Goal: Information Seeking & Learning: Learn about a topic

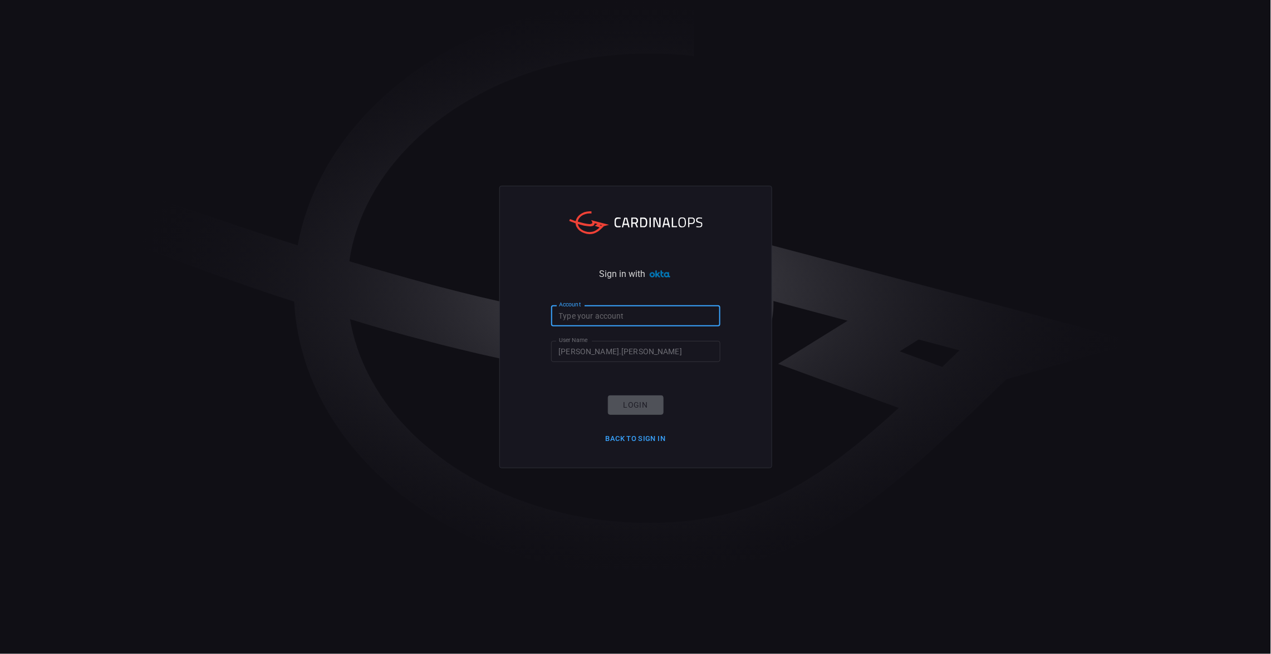
click at [597, 311] on input "Account" at bounding box center [635, 316] width 169 height 21
type input "cna"
click at [649, 404] on button "Login" at bounding box center [636, 405] width 56 height 19
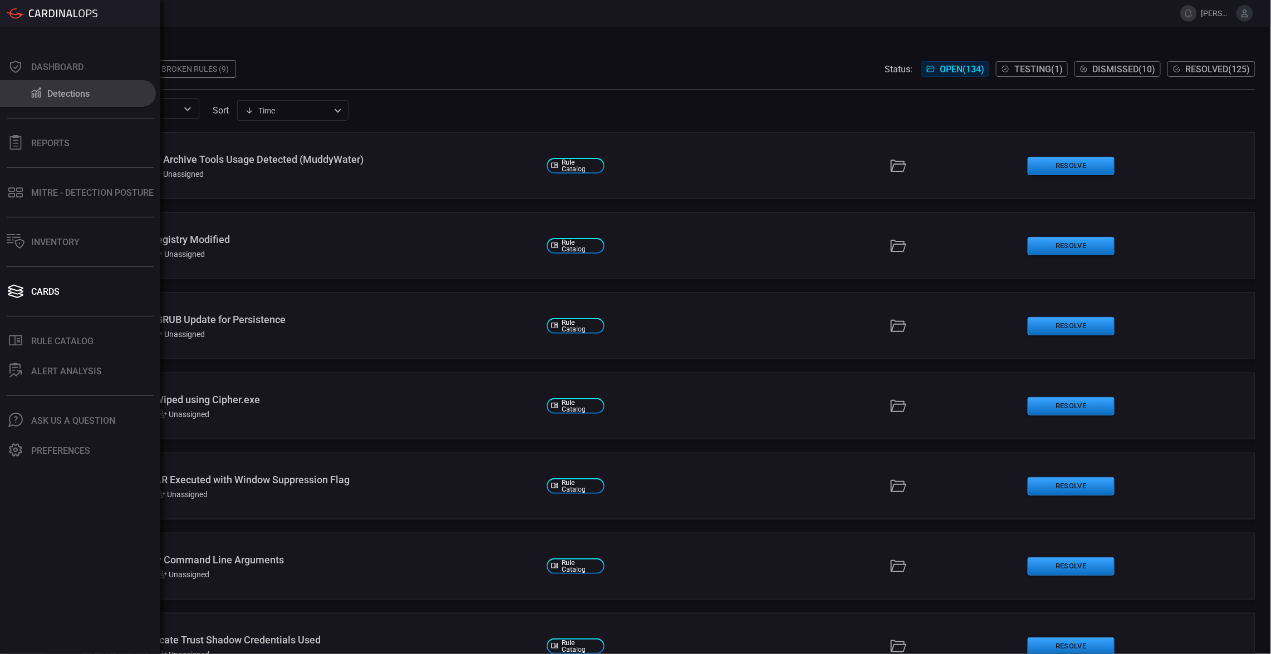
click at [28, 100] on button "Detections" at bounding box center [78, 93] width 156 height 27
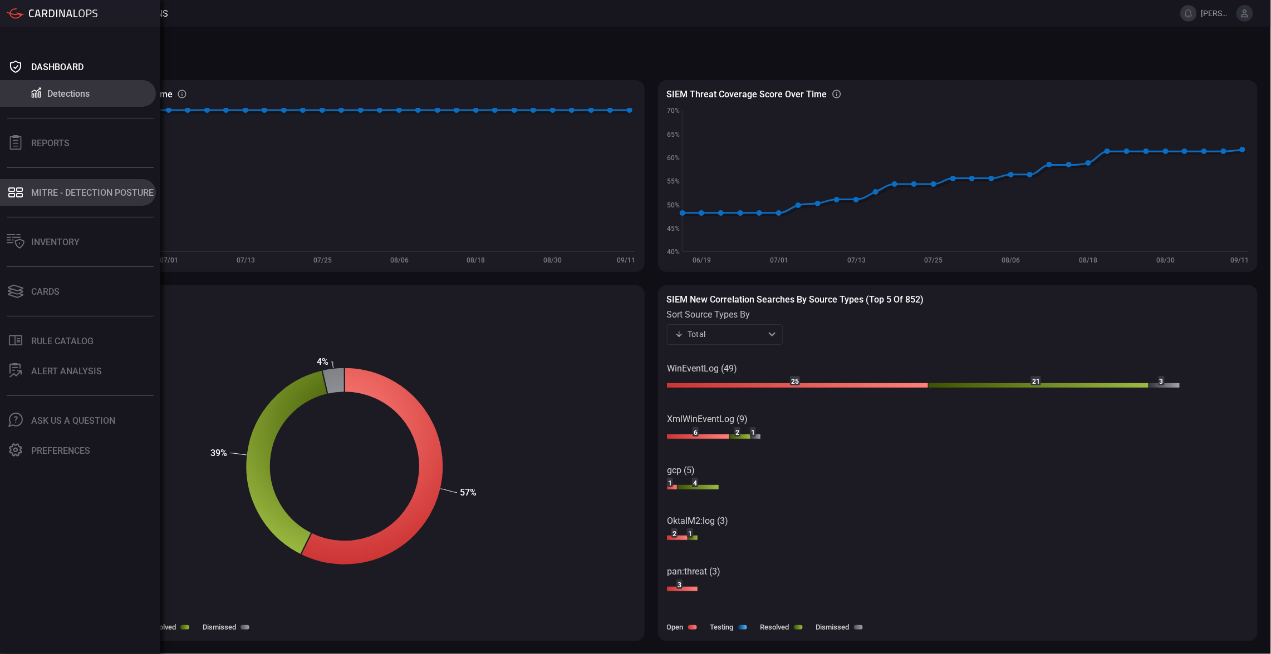
click at [38, 190] on div "MITRE - Detection Posture" at bounding box center [92, 193] width 122 height 11
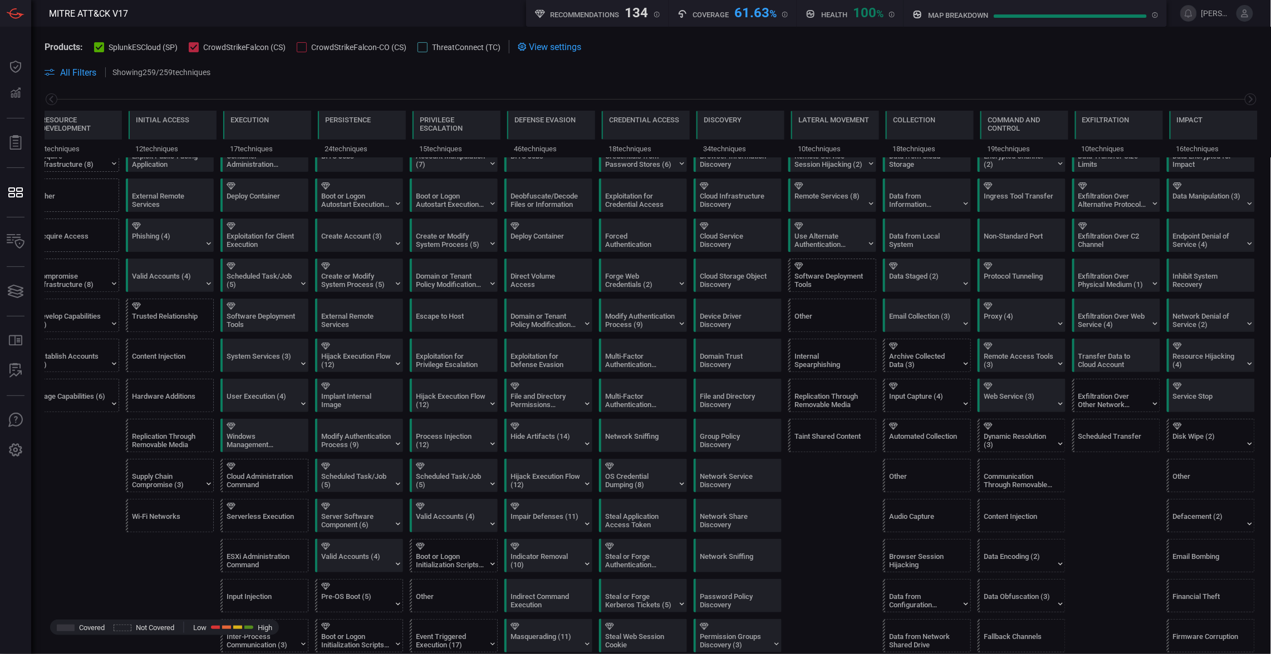
scroll to position [112, 0]
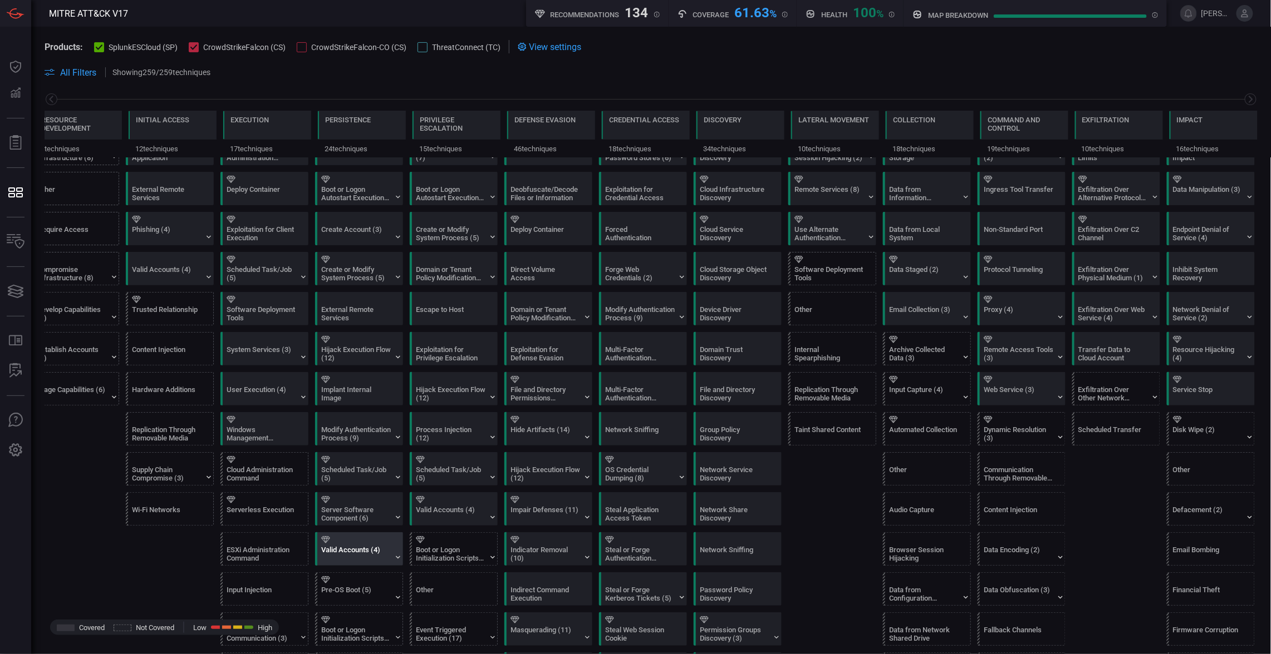
scroll to position [121, 0]
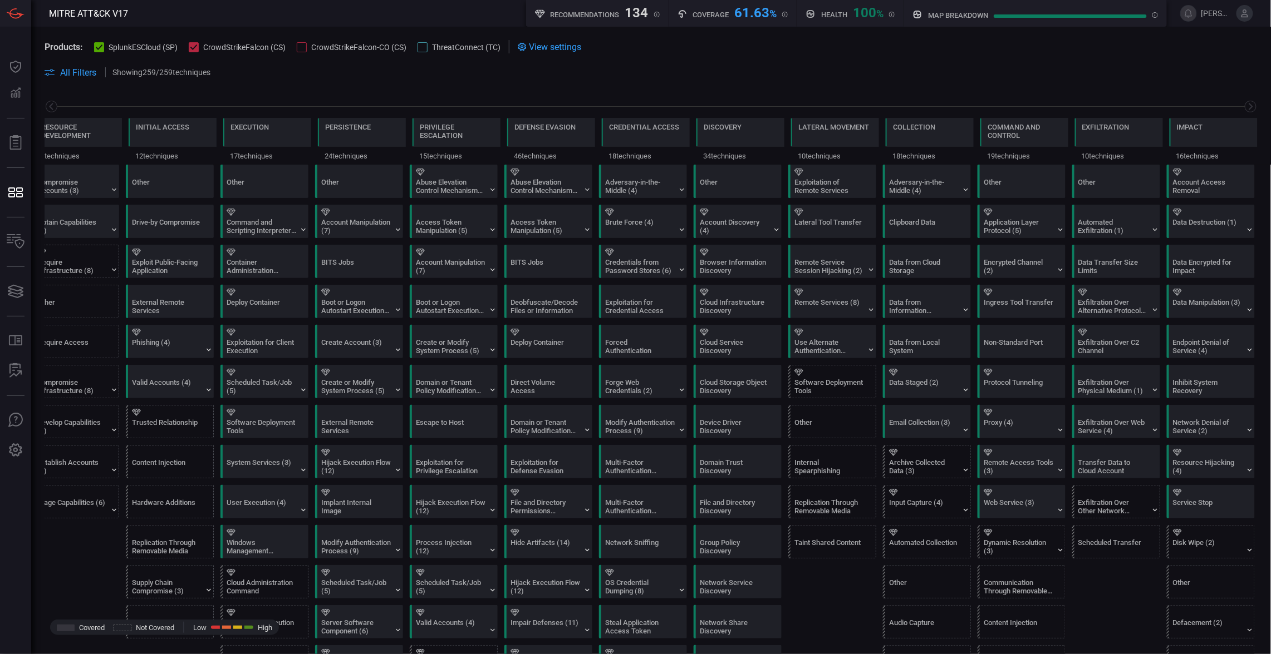
scroll to position [2, 0]
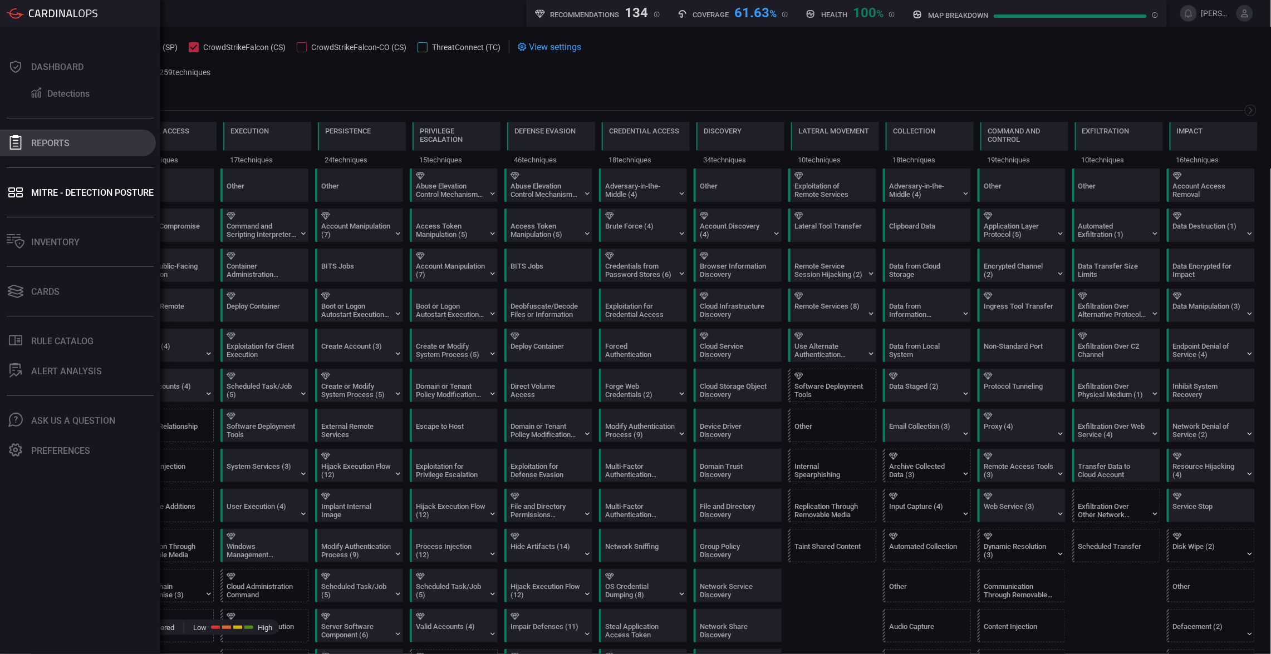
click at [19, 136] on icon at bounding box center [16, 142] width 12 height 14
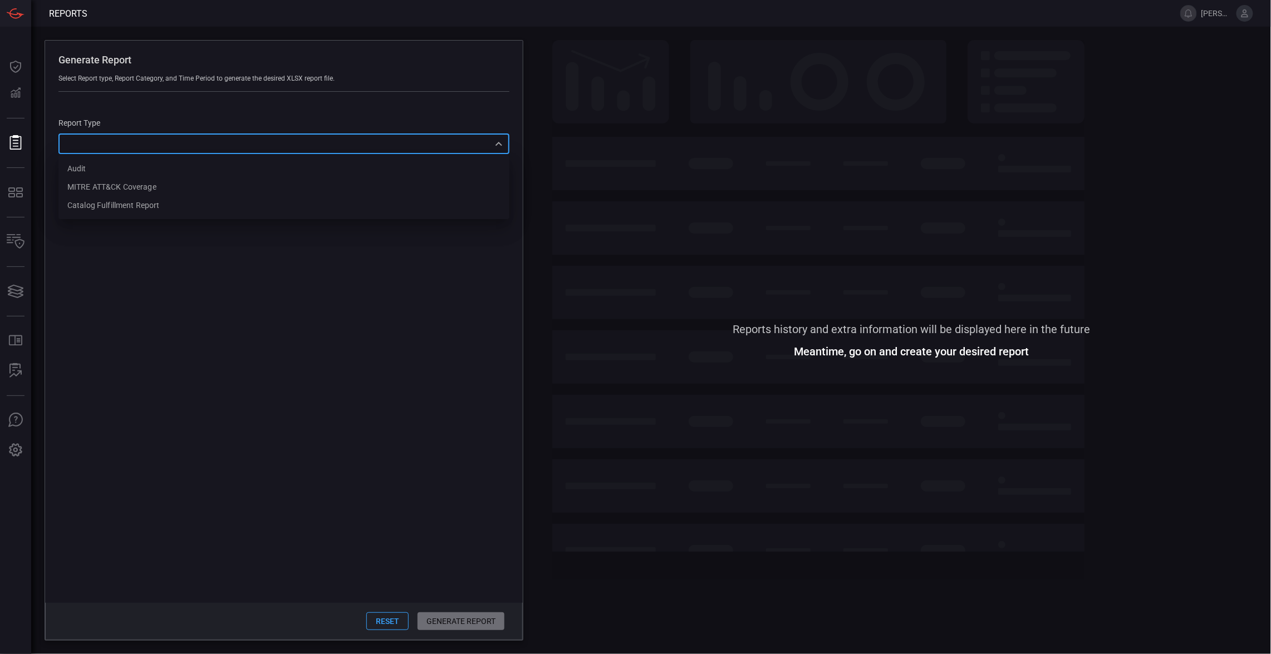
click at [499, 146] on div "​ Audit MITRE ATT&CK Coverage Catalog fulfillment report ​" at bounding box center [283, 144] width 451 height 21
click at [152, 183] on div "MITRE ATT&CK Coverage" at bounding box center [111, 187] width 89 height 12
type input "mitreCoverage"
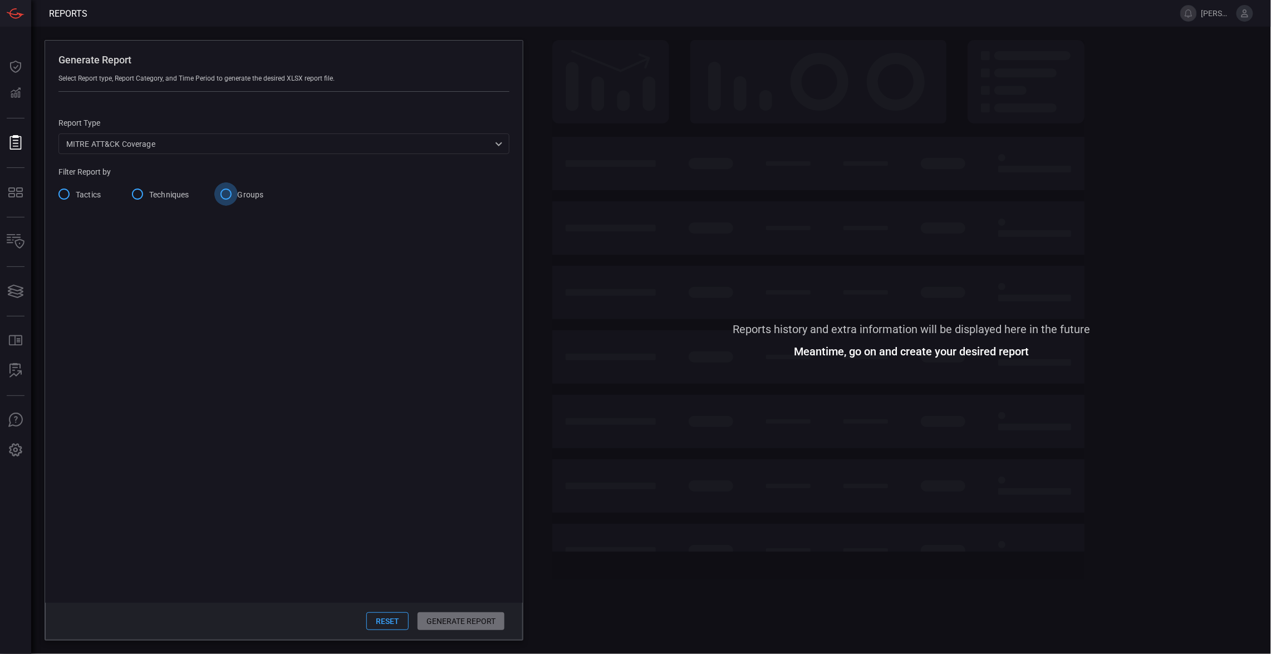
click at [229, 195] on input "Groups" at bounding box center [225, 194] width 23 height 23
click at [494, 225] on icon "Open" at bounding box center [497, 228] width 13 height 13
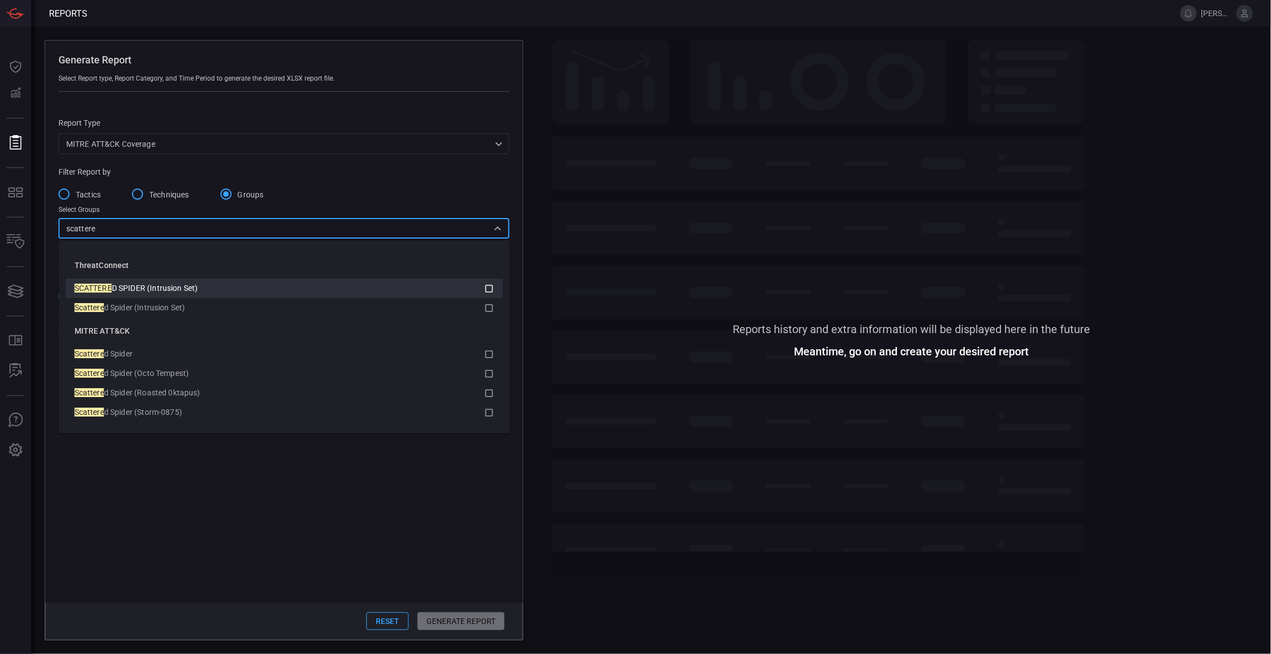
click at [479, 280] on li "SCATTERE D SPIDER (Intrusion Set)" at bounding box center [284, 288] width 437 height 19
click at [436, 233] on input "scattere" at bounding box center [275, 228] width 426 height 14
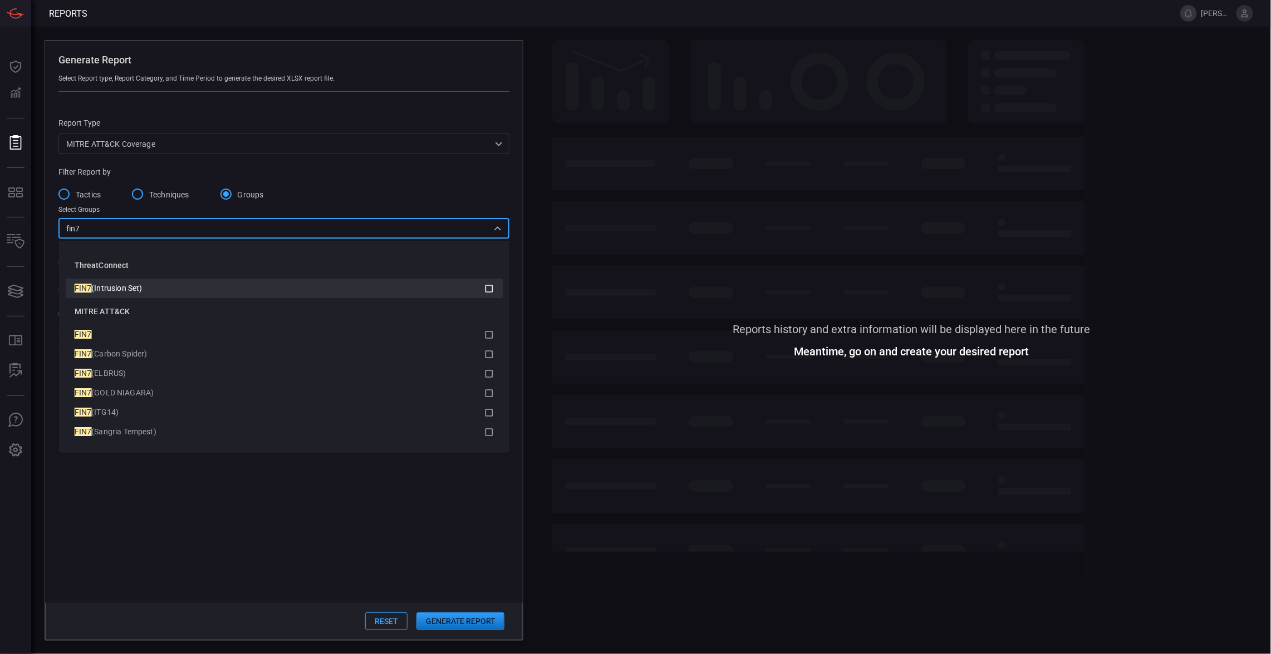
click at [493, 287] on icon at bounding box center [489, 288] width 10 height 13
type input "fin7"
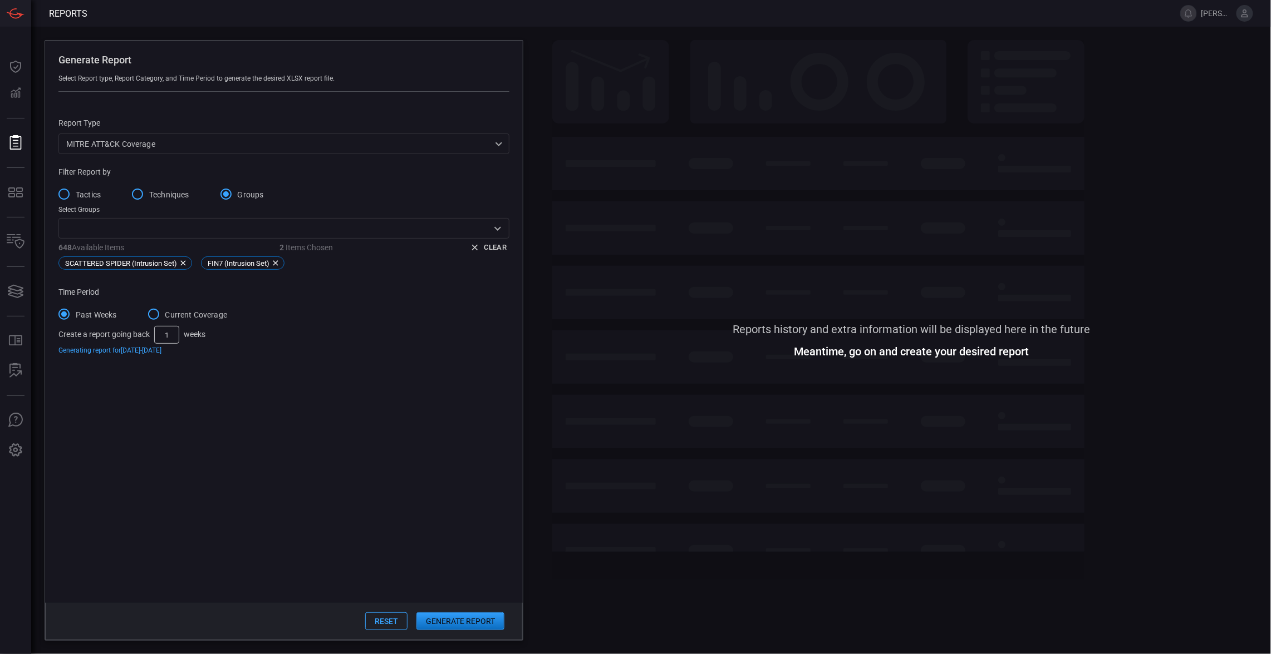
click at [465, 617] on button "Generate Report" at bounding box center [460, 622] width 88 height 18
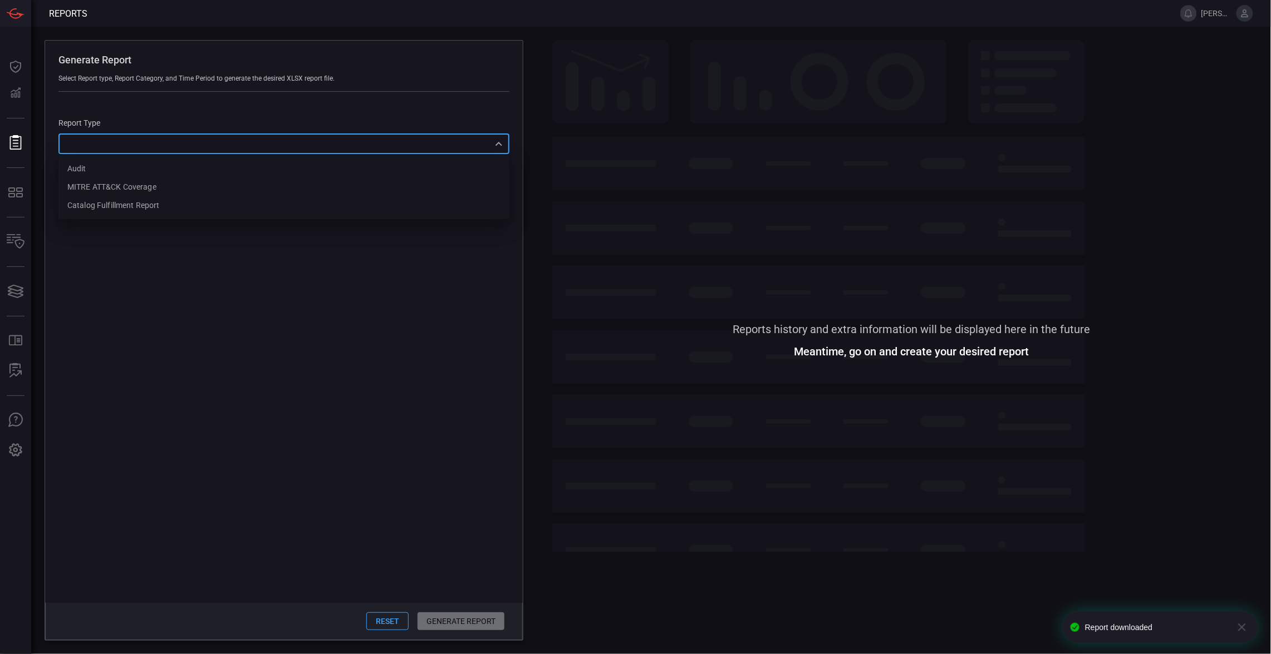
click at [490, 150] on div "​ Audit MITRE ATT&CK Coverage Catalog fulfillment report ​" at bounding box center [283, 144] width 451 height 21
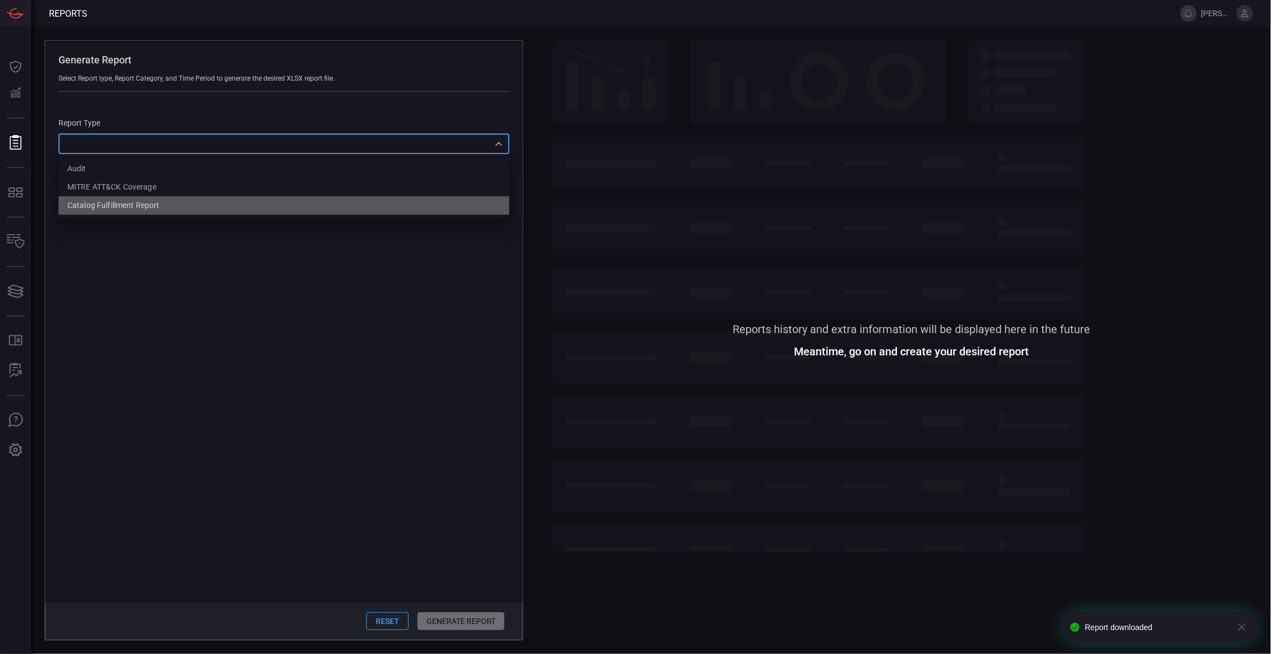
click at [336, 205] on li "Catalog fulfillment report" at bounding box center [283, 205] width 451 height 18
type input "CatalogReport"
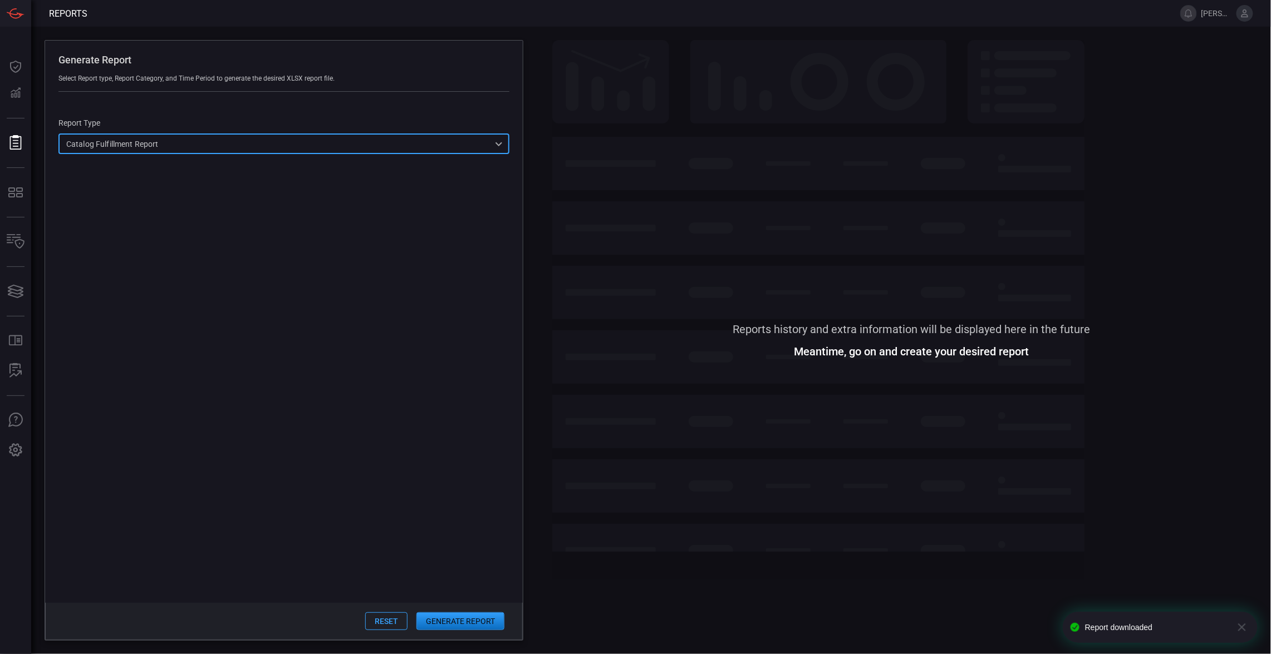
click at [472, 613] on button "Generate Report" at bounding box center [460, 622] width 88 height 18
click at [499, 146] on div "​ Audit MITRE ATT&CK Coverage Catalog fulfillment report ​" at bounding box center [283, 144] width 451 height 21
click at [418, 168] on li "Audit" at bounding box center [283, 169] width 451 height 18
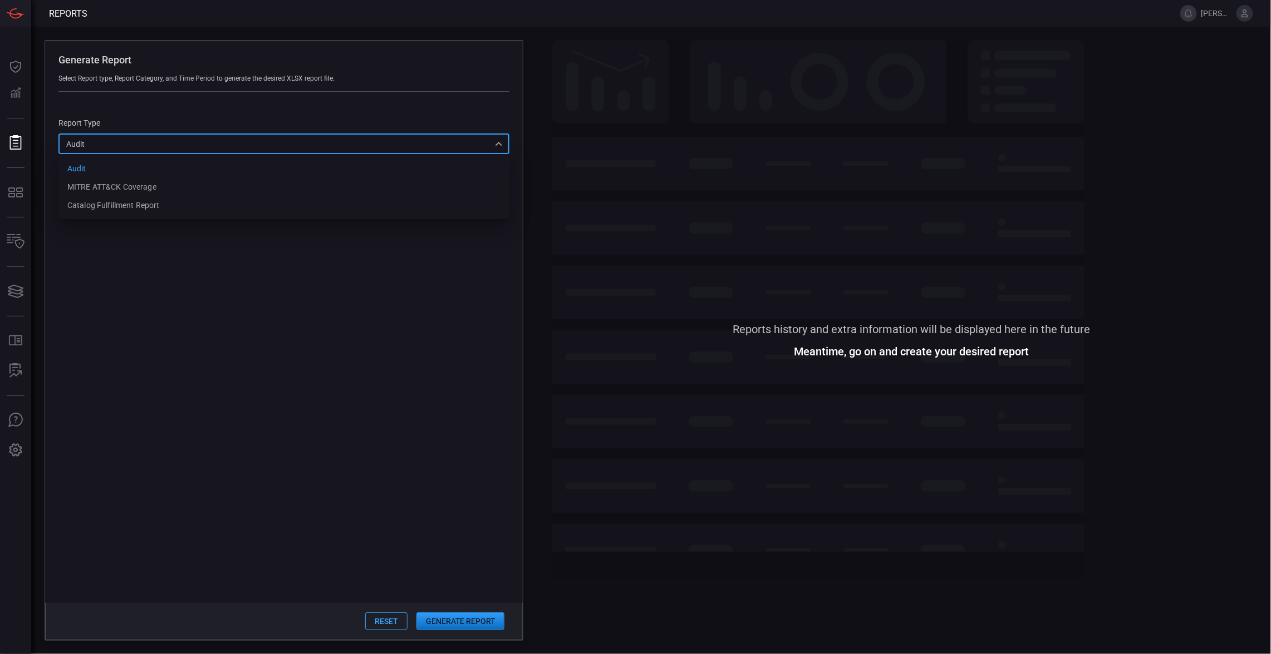
click at [495, 140] on div "Audit Audit Audit MITRE ATT&CK Coverage Catalog fulfillment report ​" at bounding box center [283, 144] width 451 height 21
click at [435, 179] on li "MITRE ATT&CK Coverage" at bounding box center [283, 187] width 451 height 18
type input "mitreCoverage"
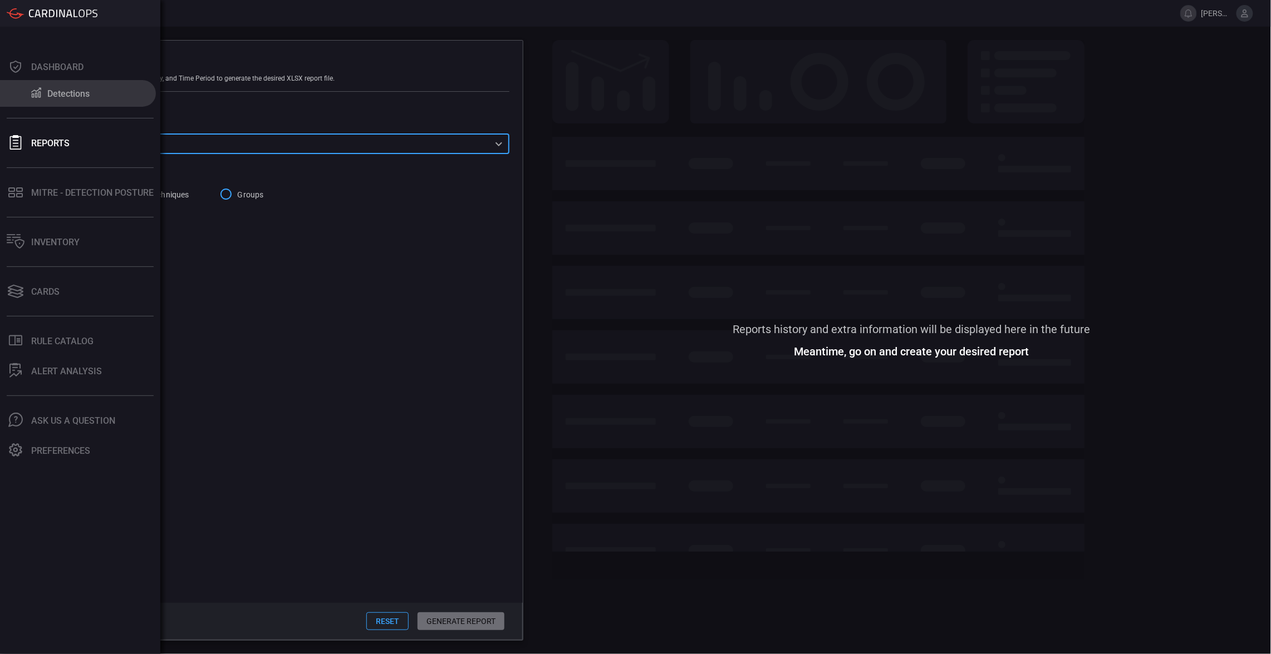
click at [16, 95] on button "Detections" at bounding box center [78, 93] width 156 height 27
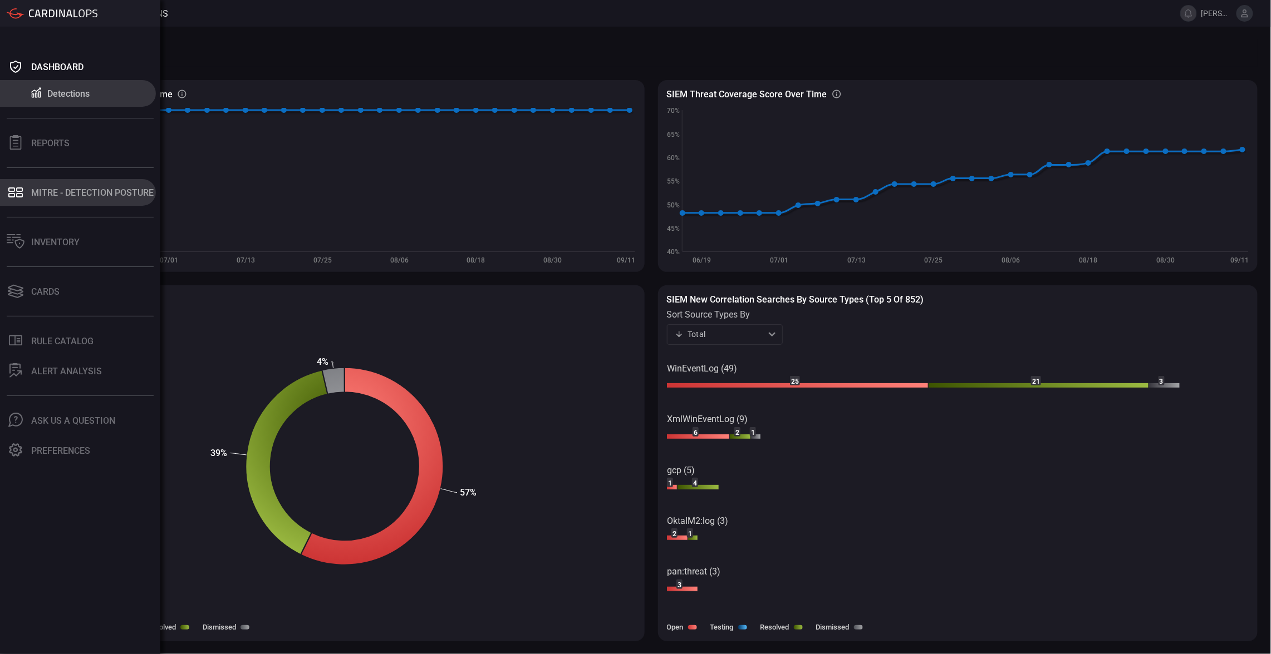
click at [26, 184] on button "MITRE - Detection Posture" at bounding box center [78, 192] width 156 height 27
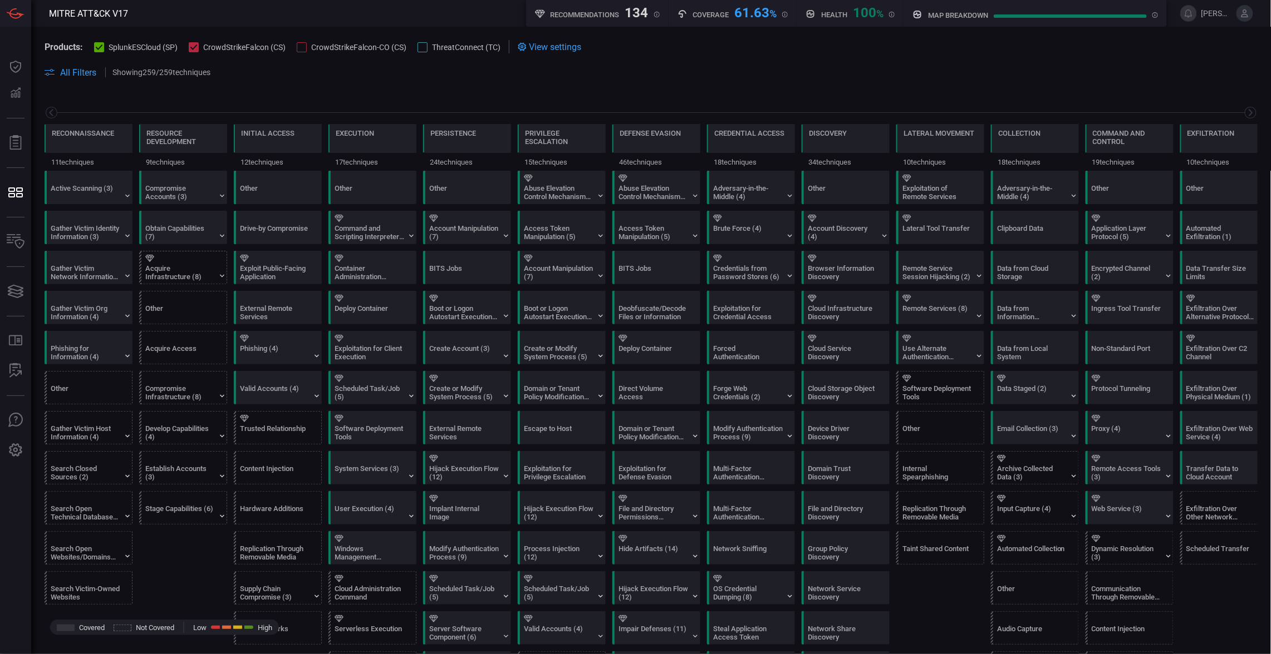
scroll to position [0, 121]
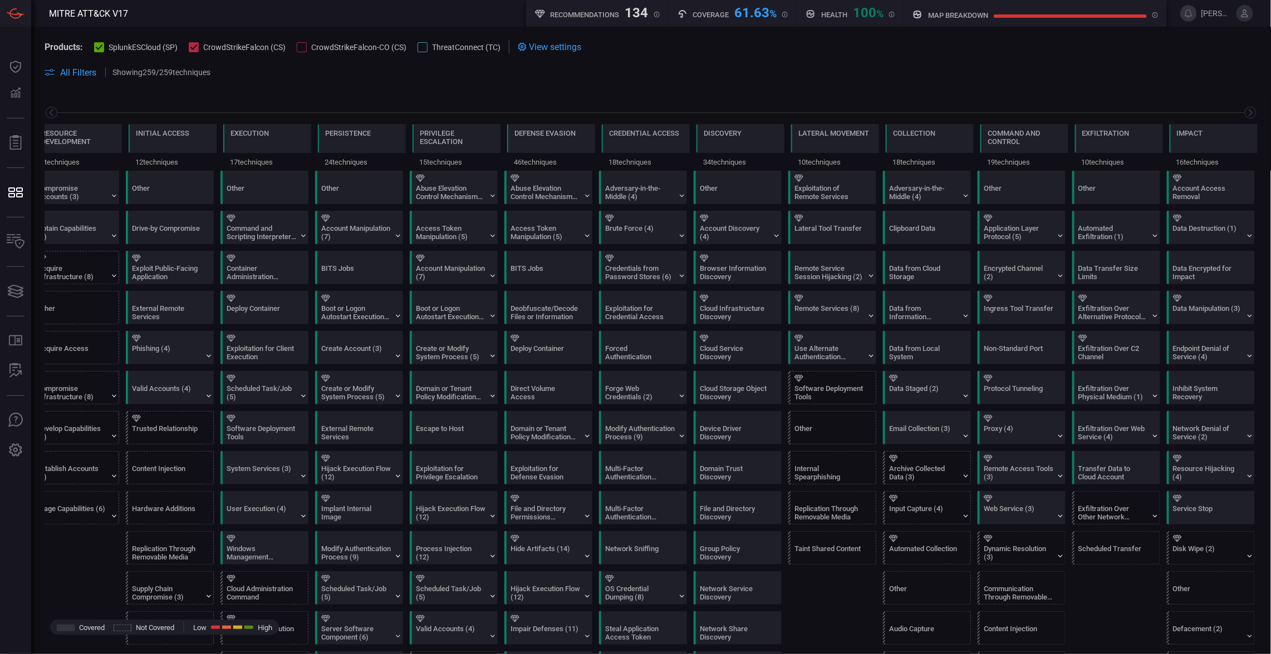
click at [833, 59] on span at bounding box center [651, 59] width 1213 height 12
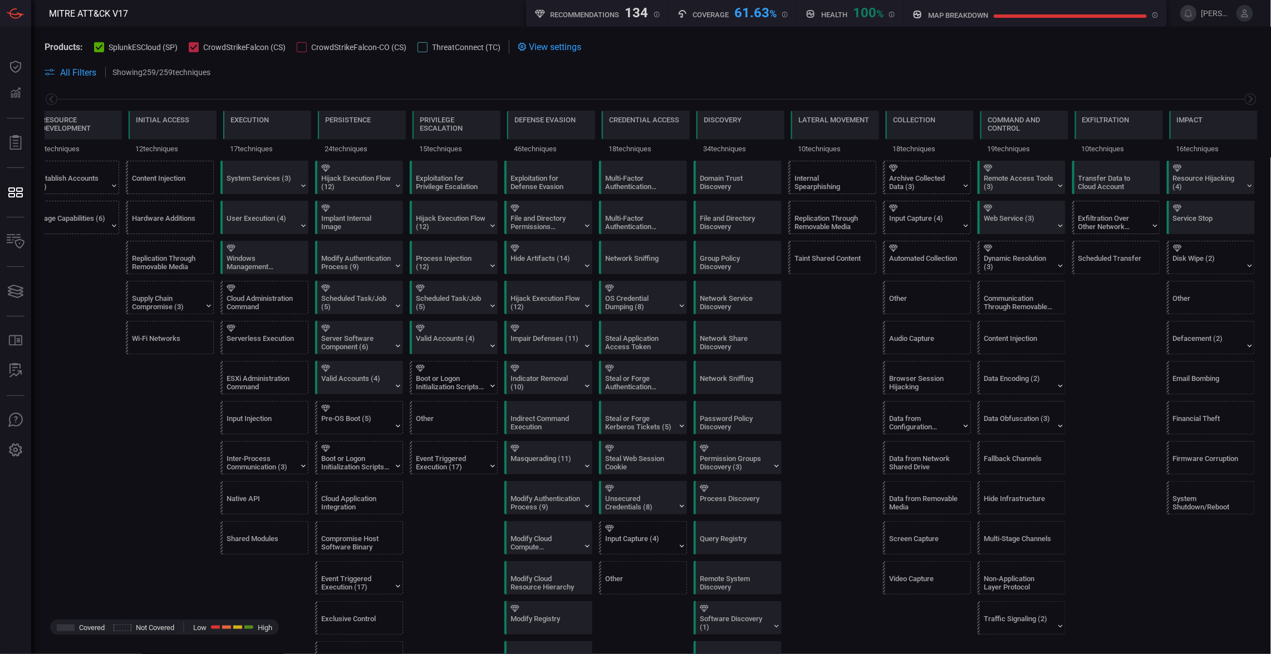
scroll to position [291, 0]
click at [1056, 268] on icon at bounding box center [1060, 265] width 9 height 9
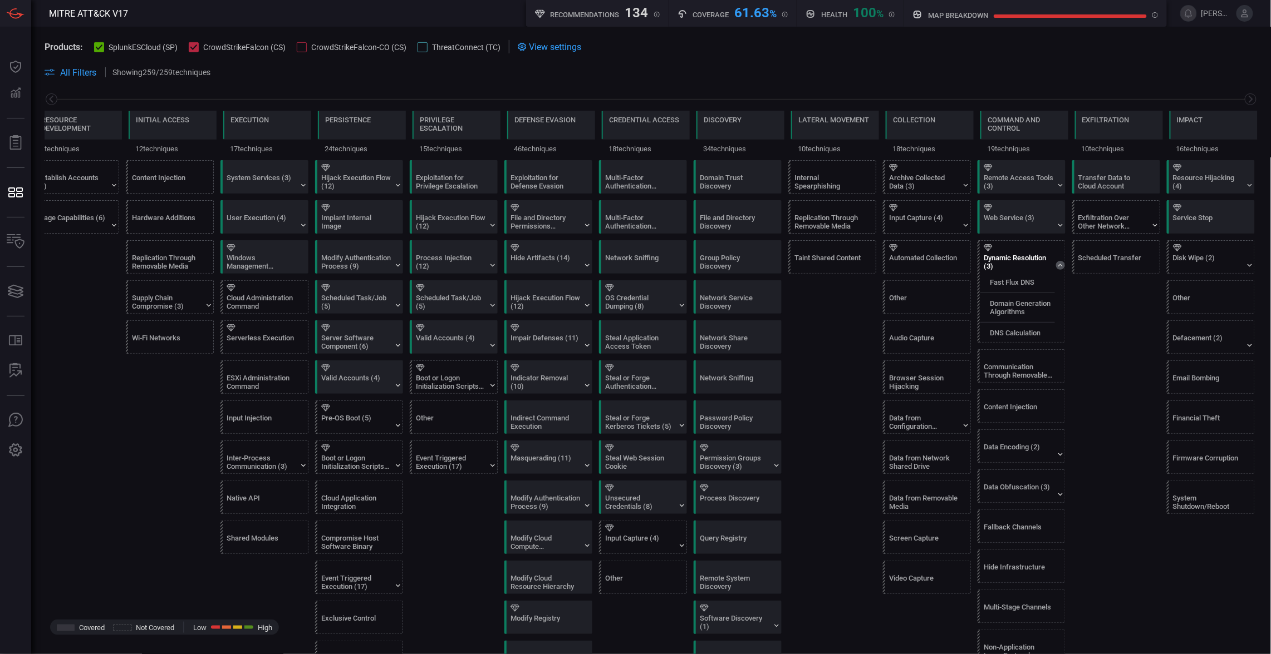
click at [1007, 267] on div "Dynamic Resolution (3)" at bounding box center [1018, 262] width 70 height 17
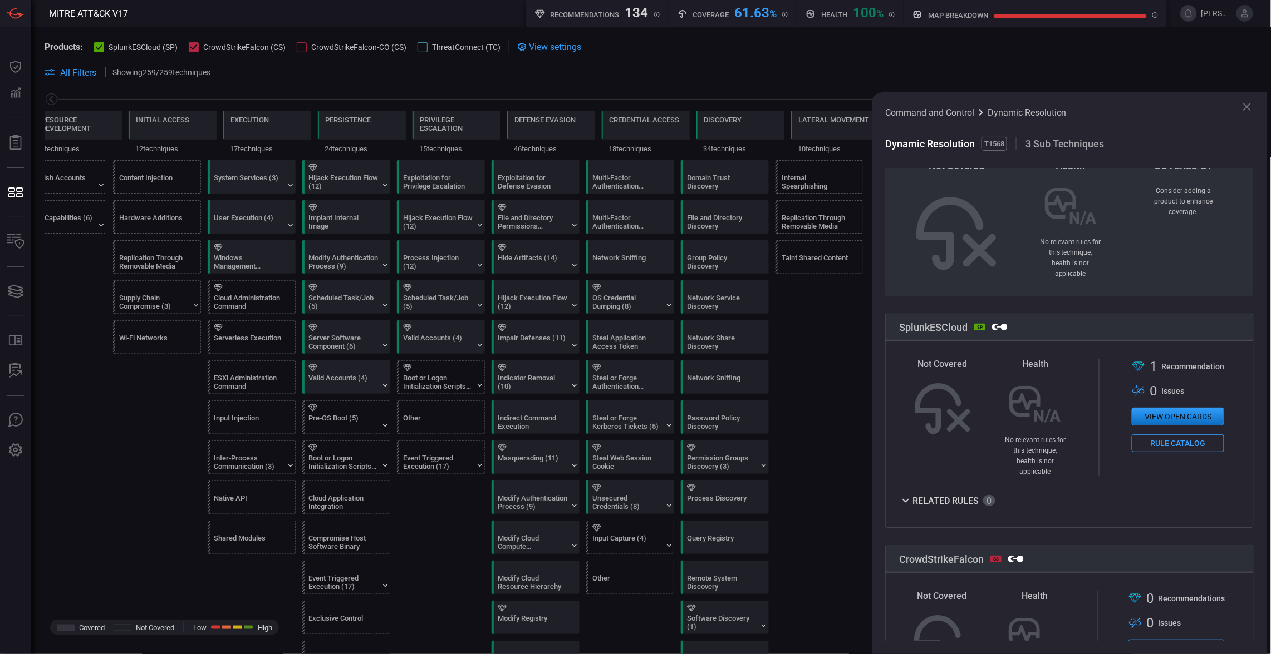
scroll to position [0, 0]
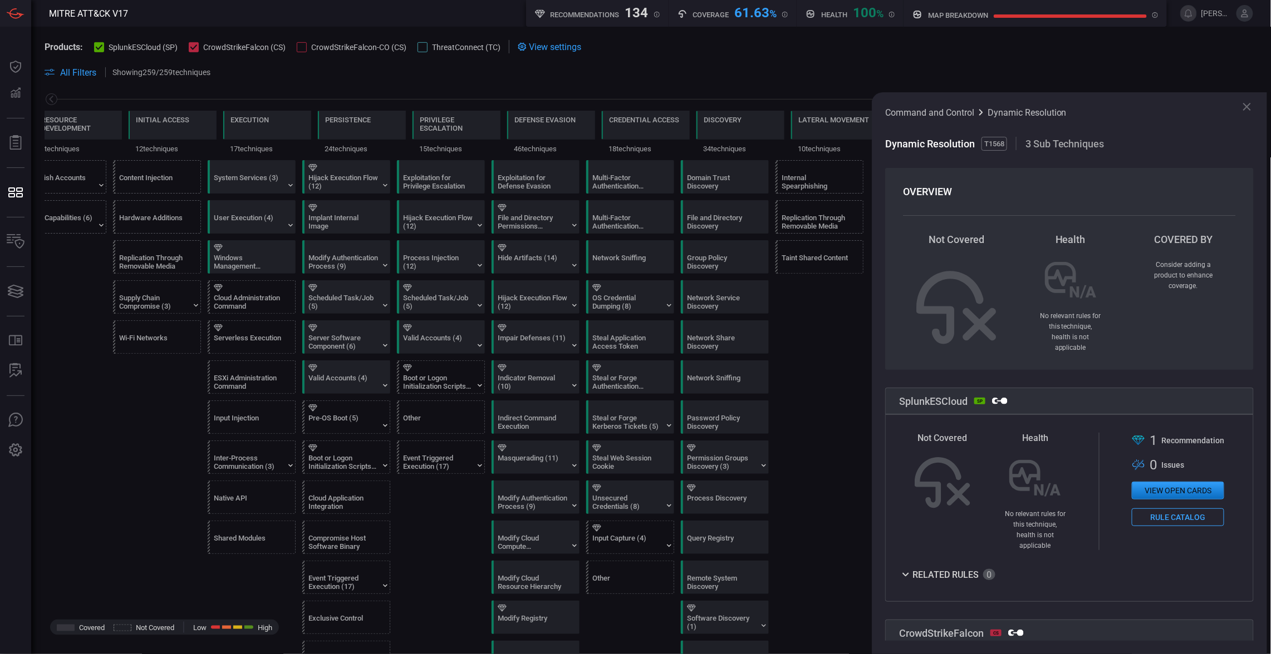
click at [1185, 482] on button "View open cards" at bounding box center [1177, 491] width 92 height 18
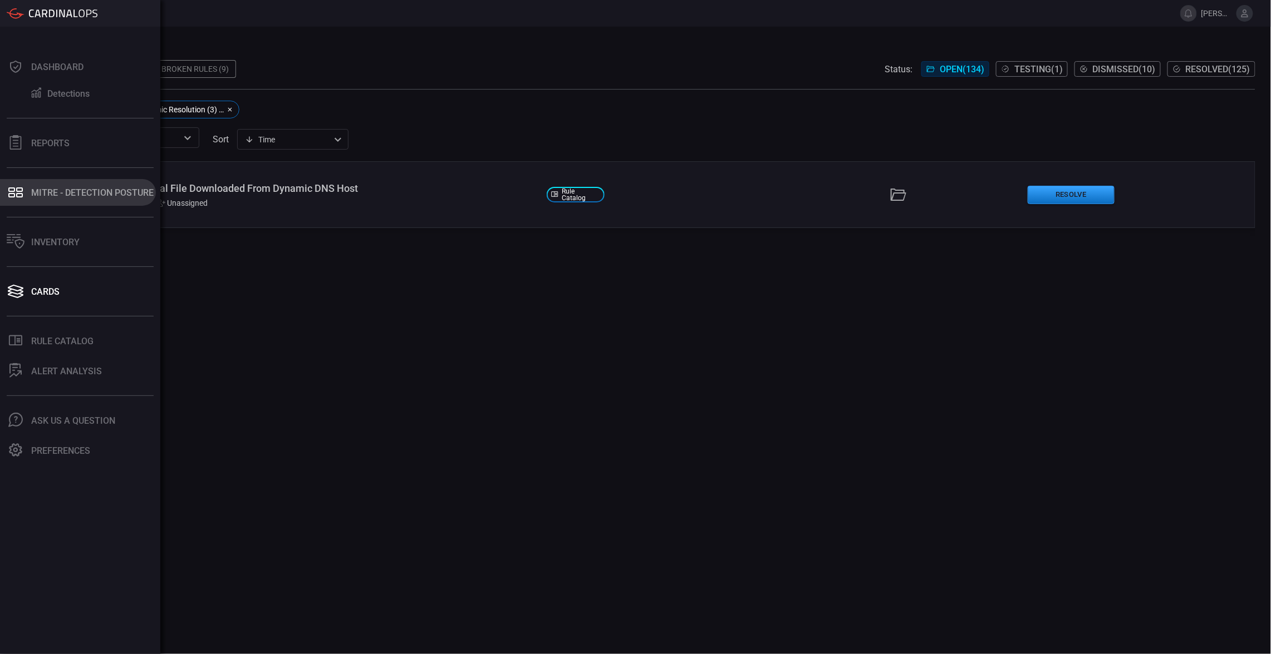
click at [11, 182] on button "MITRE - Detection Posture" at bounding box center [78, 192] width 156 height 27
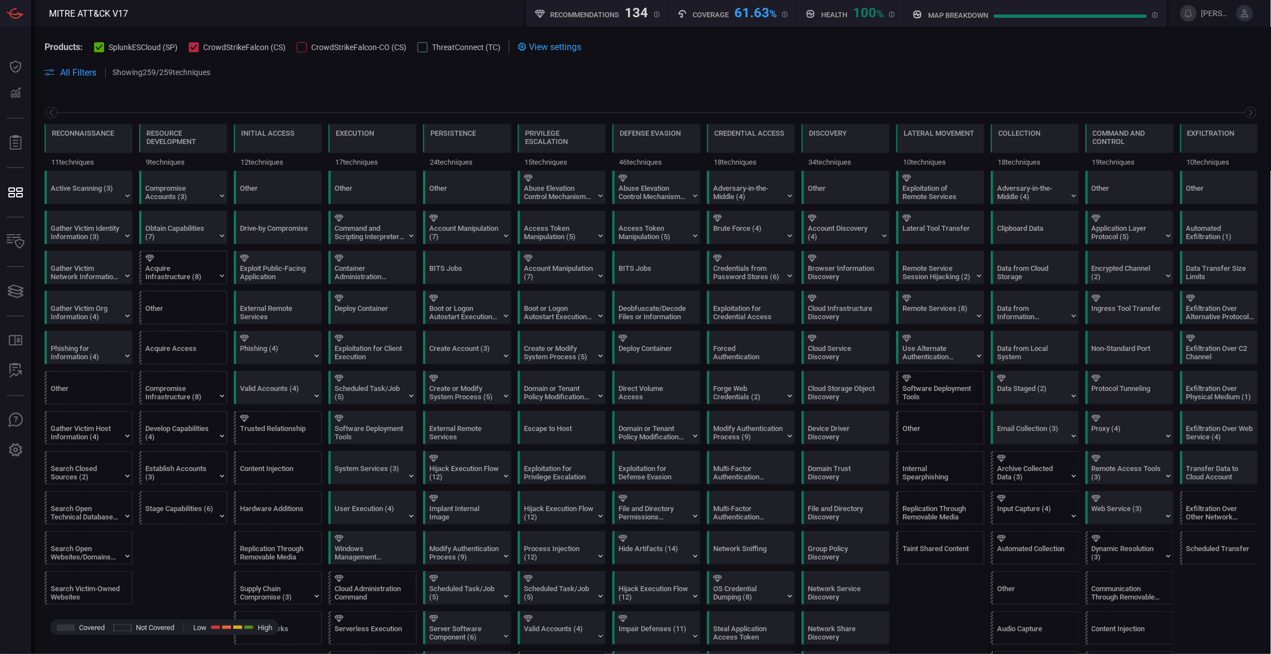
scroll to position [0, 121]
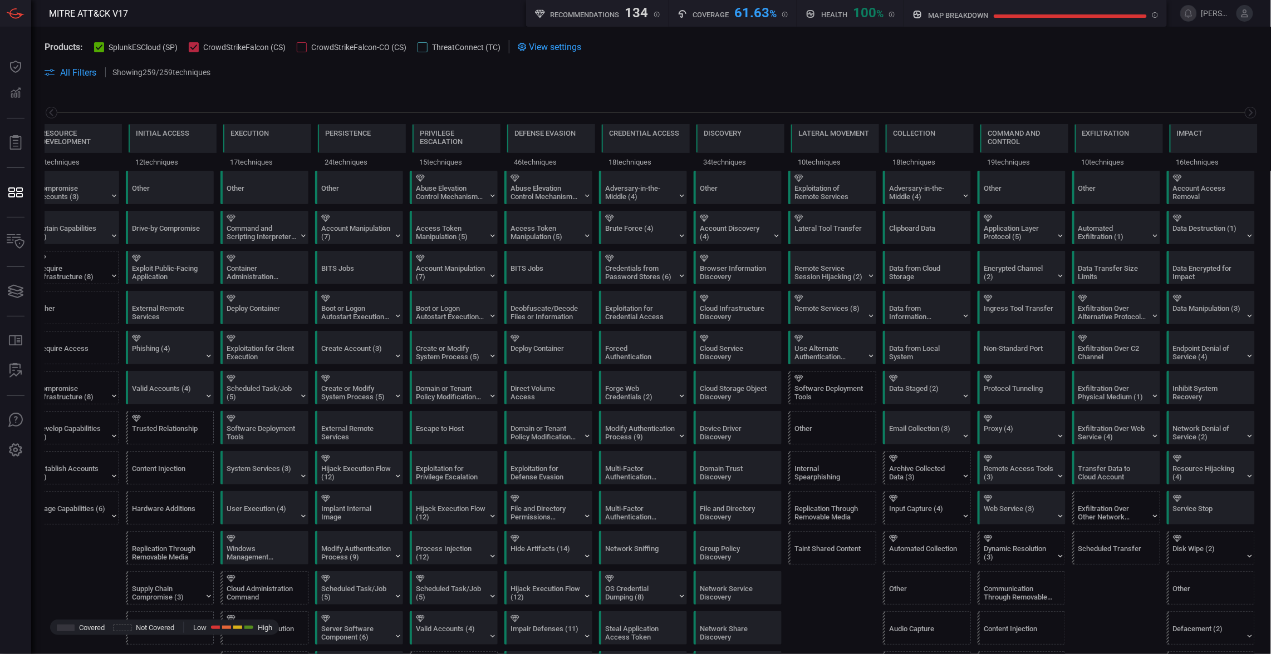
click at [418, 48] on div at bounding box center [422, 47] width 10 height 10
click at [328, 465] on div "Hijack Execution Flow (12)" at bounding box center [362, 468] width 88 height 32
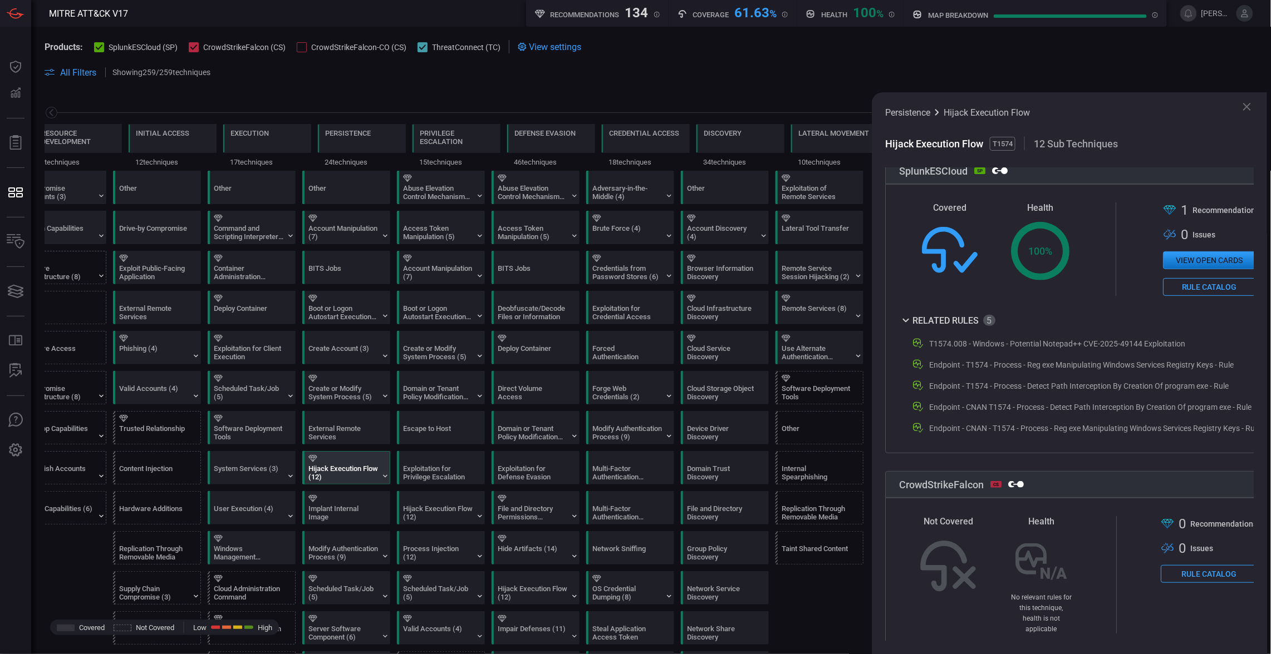
scroll to position [213, 0]
click at [251, 395] on div "Scheduled Task/Job (5)" at bounding box center [249, 393] width 70 height 17
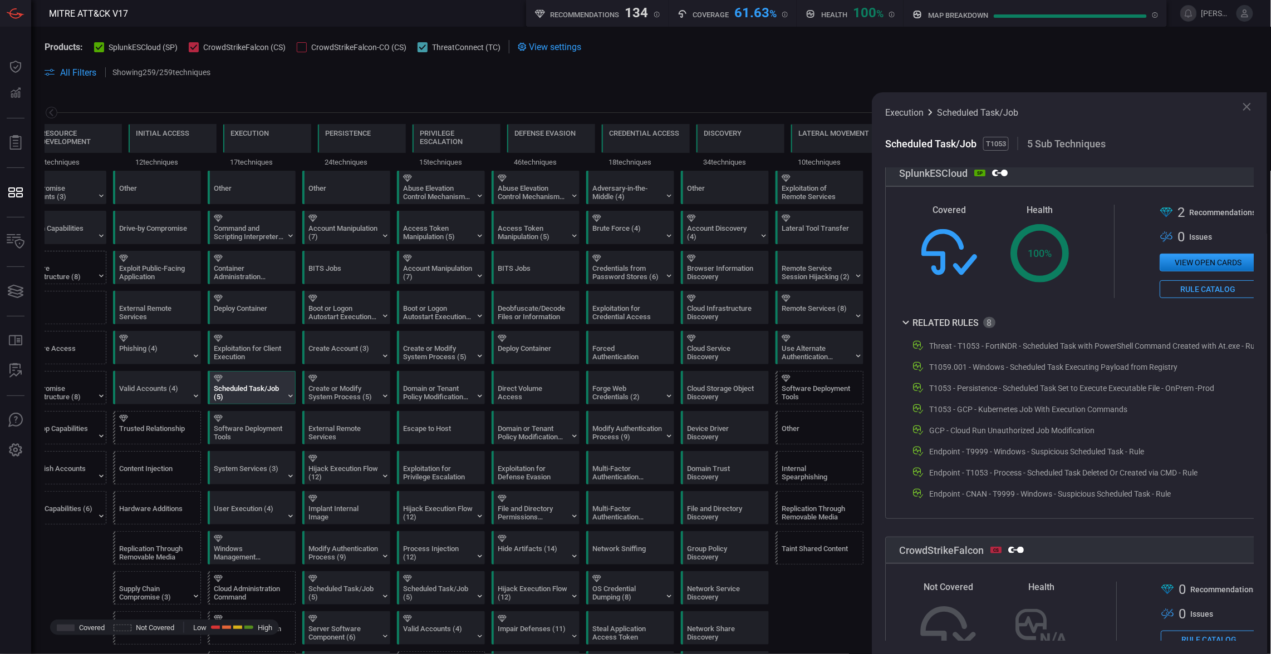
click at [1190, 490] on div "Endpoint - CNAN - T9999 - Windows - Suspicious Scheduled Task - Rule" at bounding box center [1085, 494] width 349 height 13
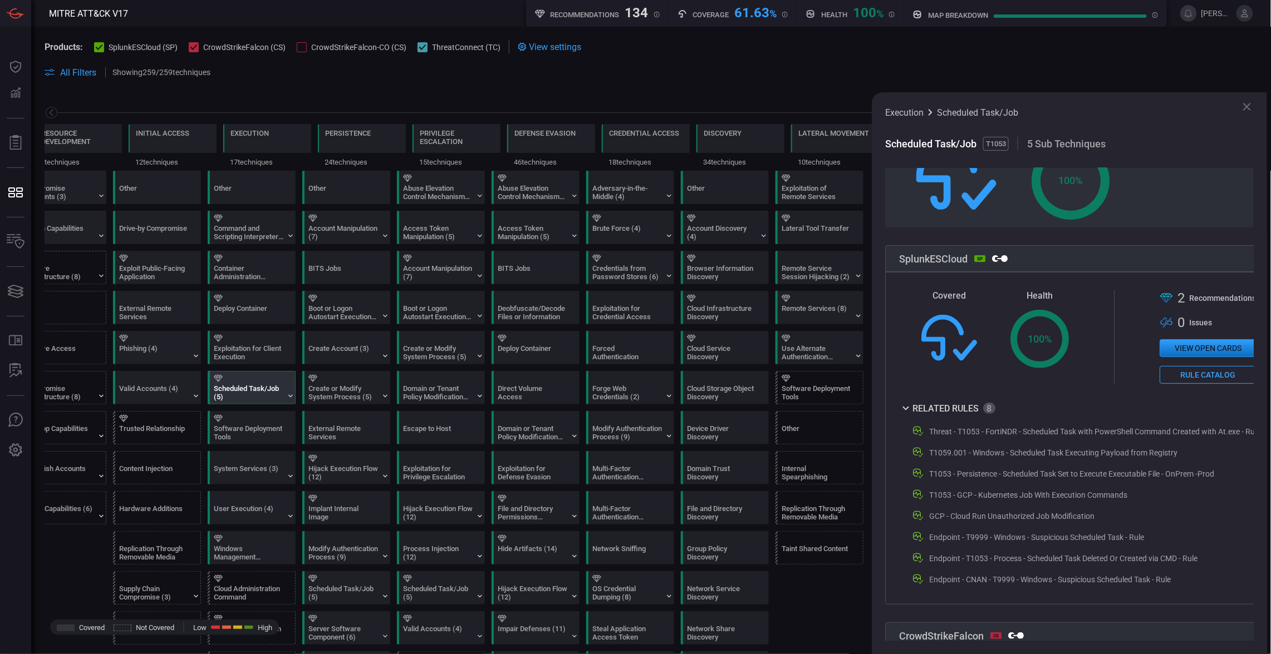
scroll to position [0, 0]
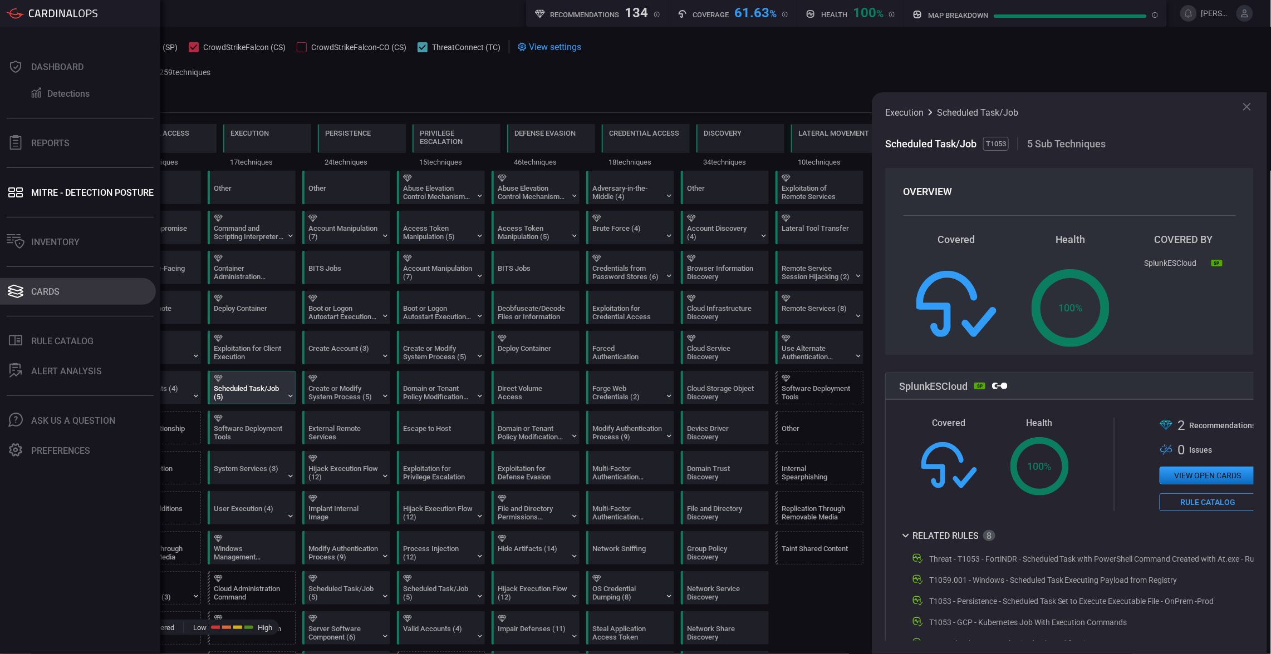
click at [32, 287] on div "Cards" at bounding box center [45, 292] width 28 height 11
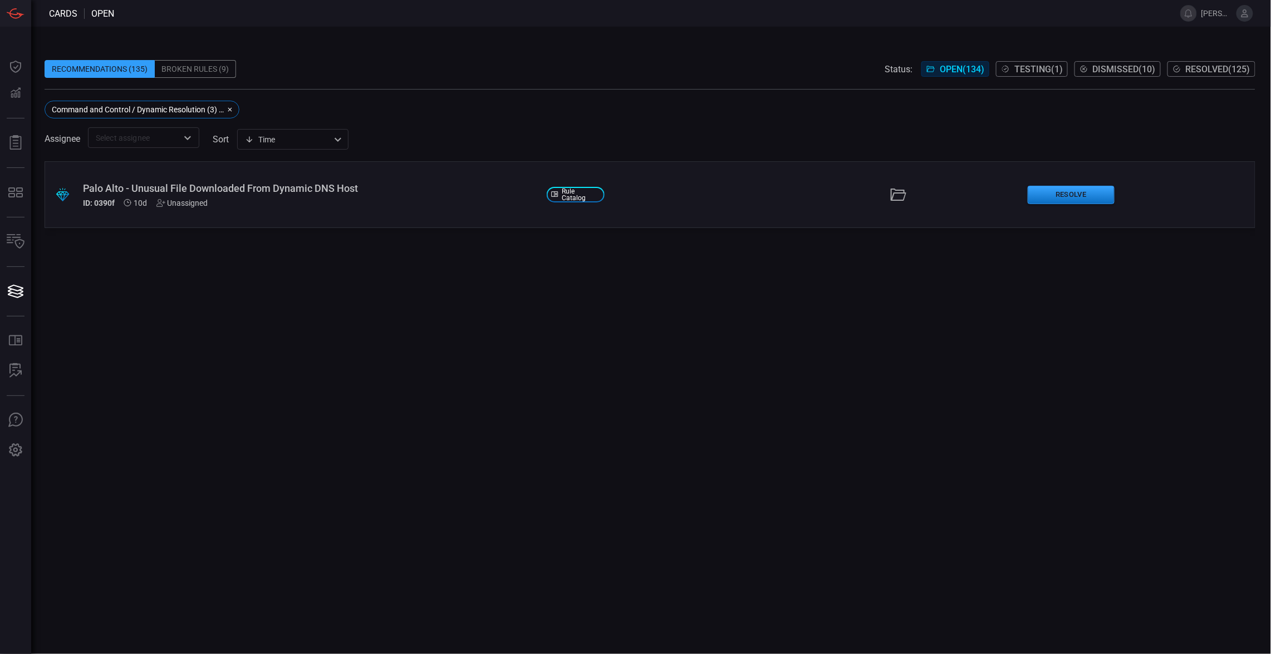
click at [226, 109] on icon "button" at bounding box center [229, 109] width 7 height 7
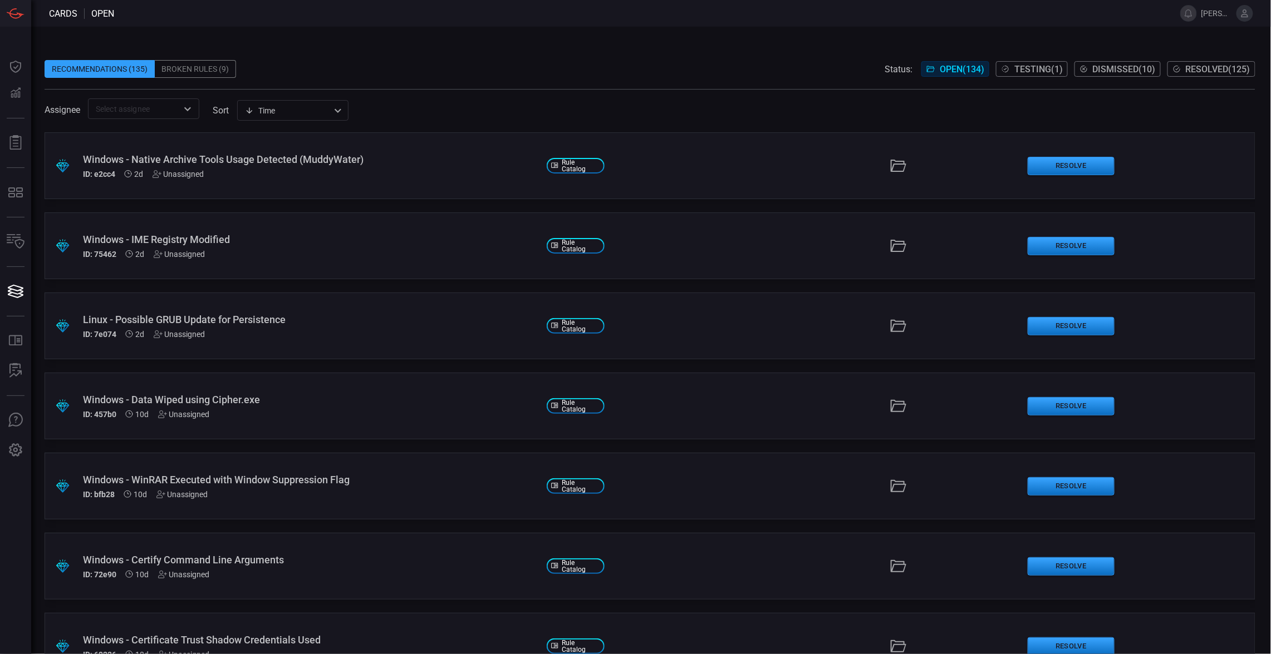
click at [351, 166] on div "Windows - Native Archive Tools Usage Detected (MuddyWater) ID: e2cc4 2d Unassig…" at bounding box center [310, 166] width 455 height 25
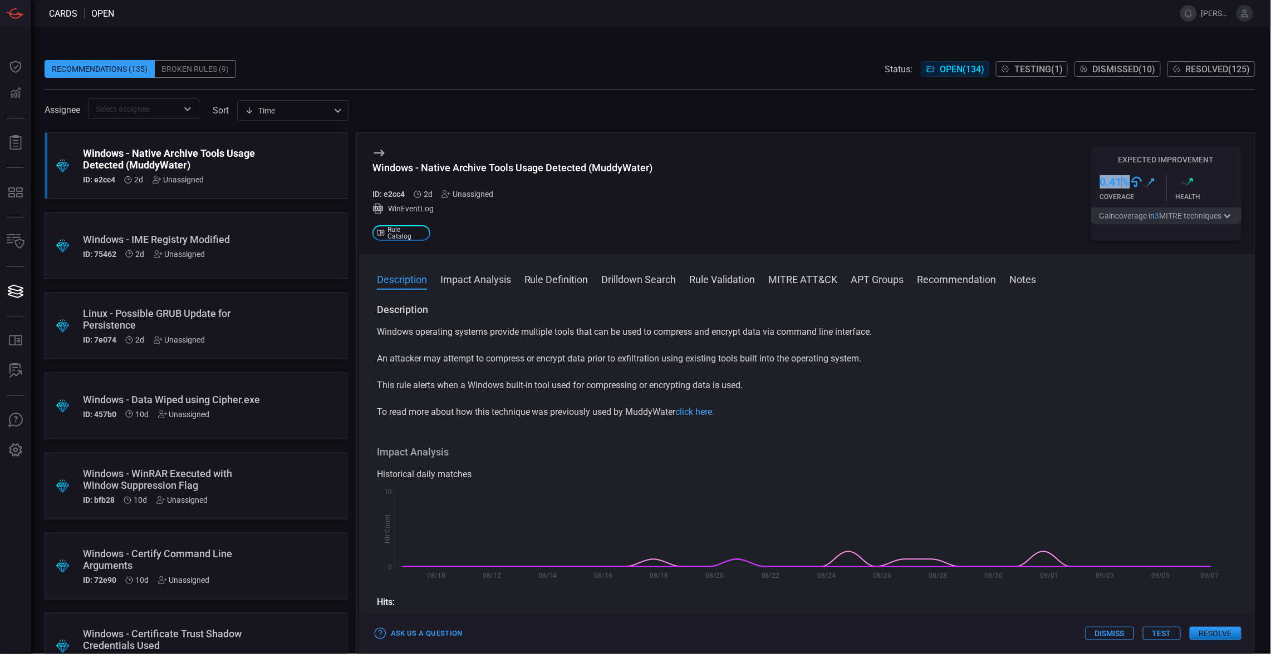
drag, startPoint x: 1100, startPoint y: 185, endPoint x: 1129, endPoint y: 185, distance: 28.9
click at [1129, 185] on h3 "0.41 %" at bounding box center [1115, 181] width 30 height 13
click at [1173, 220] on button "Gain coverage in 3 MITRE technique s" at bounding box center [1166, 216] width 150 height 17
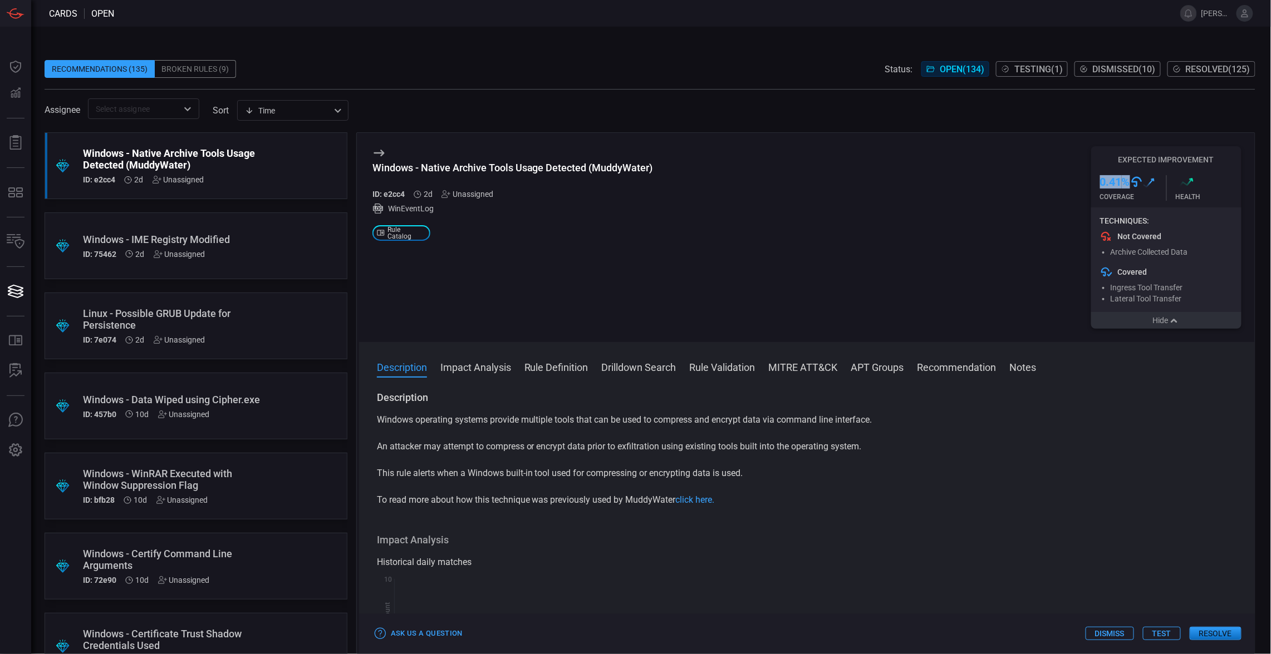
click at [1160, 319] on button "Hide" at bounding box center [1166, 320] width 150 height 17
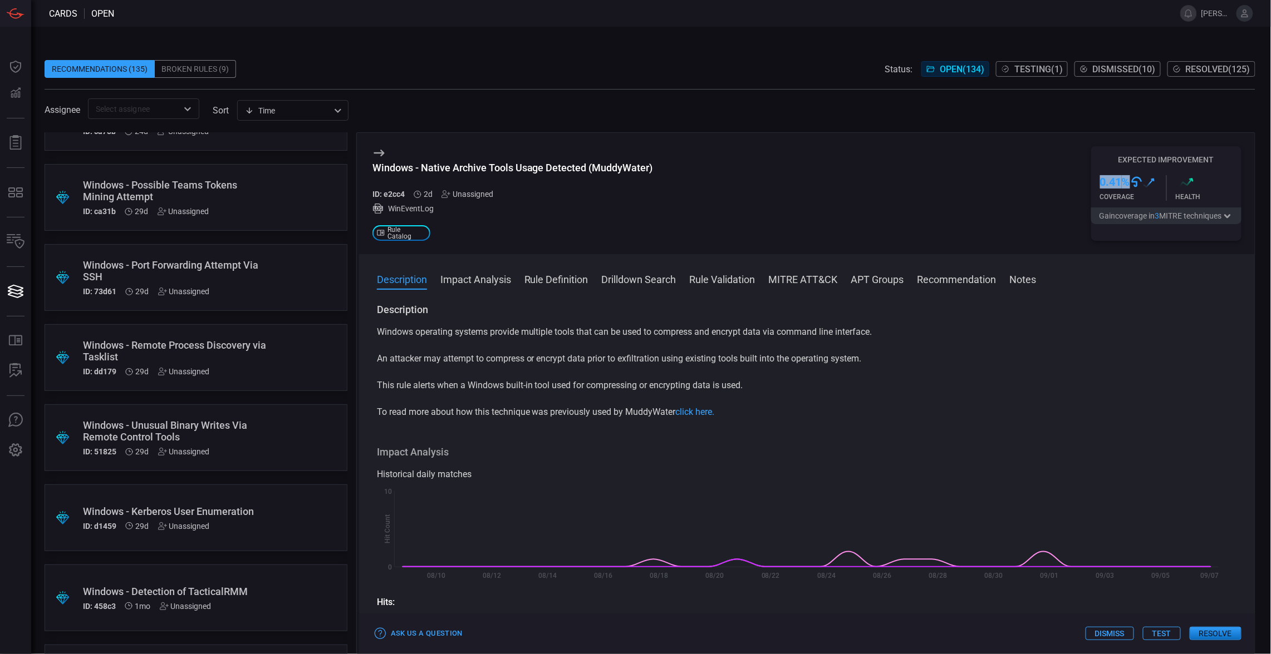
scroll to position [1311, 0]
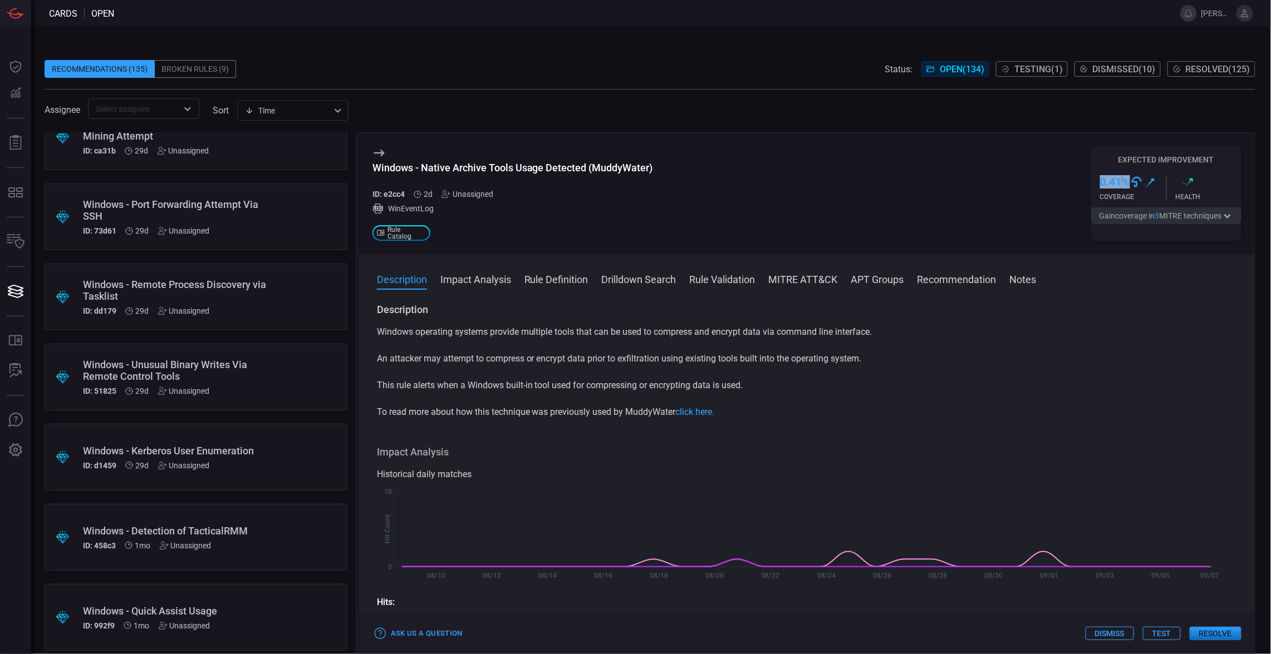
drag, startPoint x: 614, startPoint y: 490, endPoint x: 261, endPoint y: 146, distance: 492.3
click at [262, 146] on div ".suggested_cards_icon{fill:url(#suggested_cards_icon);} Windows - Native Archiv…" at bounding box center [650, 393] width 1210 height 522
